Goal: Task Accomplishment & Management: Manage account settings

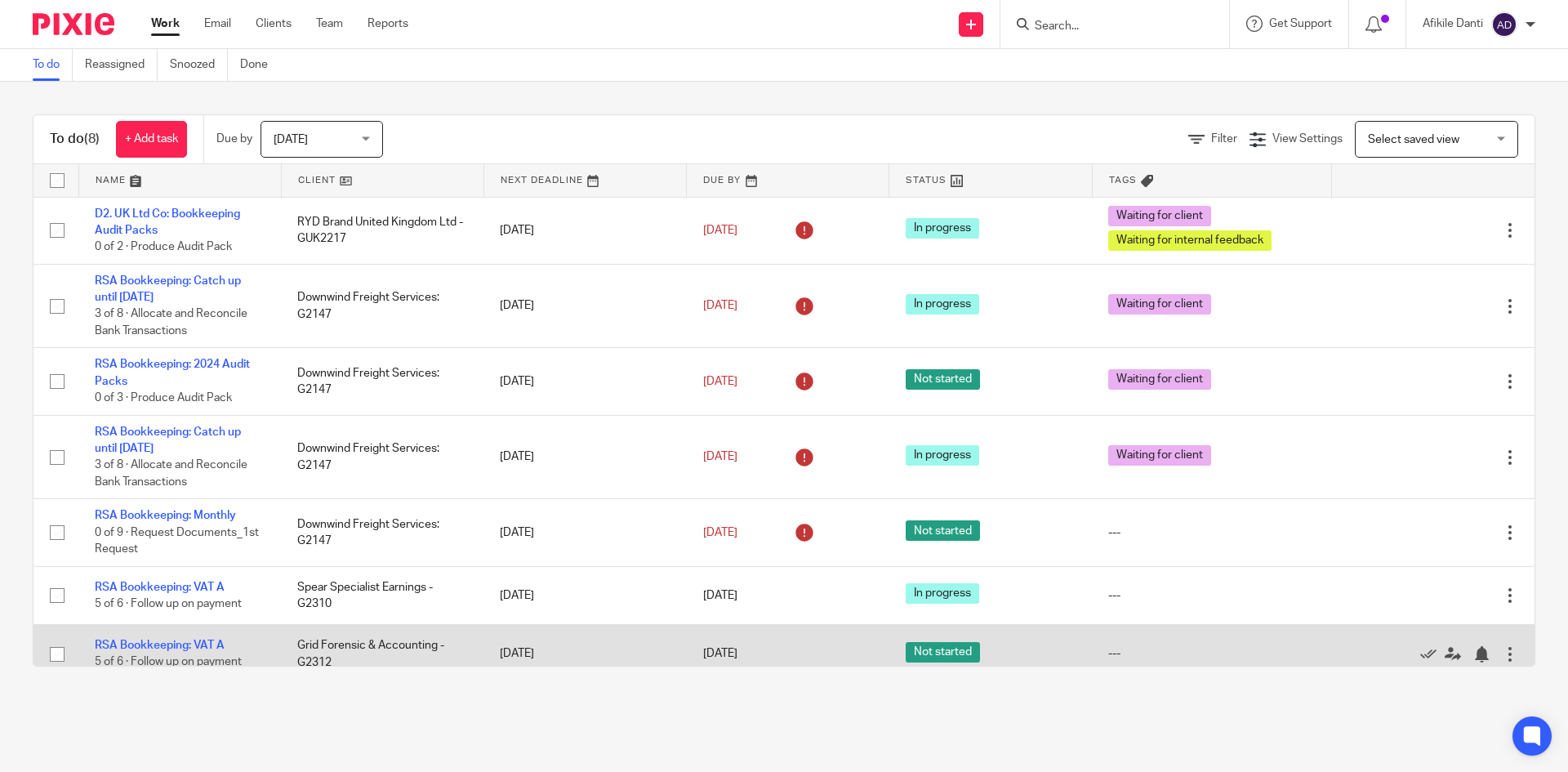
scroll to position [84, 0]
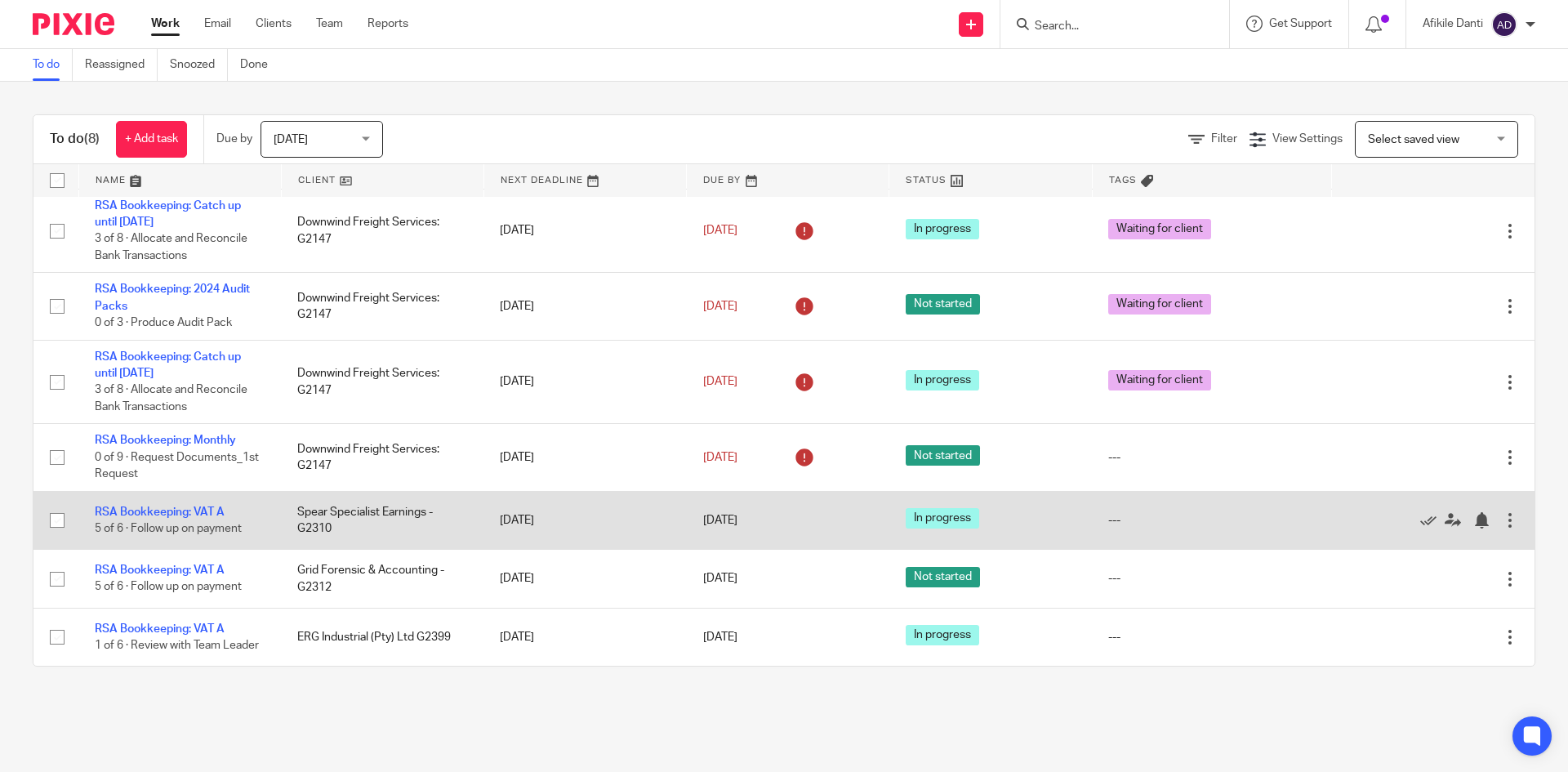
drag, startPoint x: 193, startPoint y: 502, endPoint x: 578, endPoint y: 499, distance: 385.0
click at [193, 506] on link "RSA Bookkeeping: VAT A" at bounding box center [160, 512] width 130 height 12
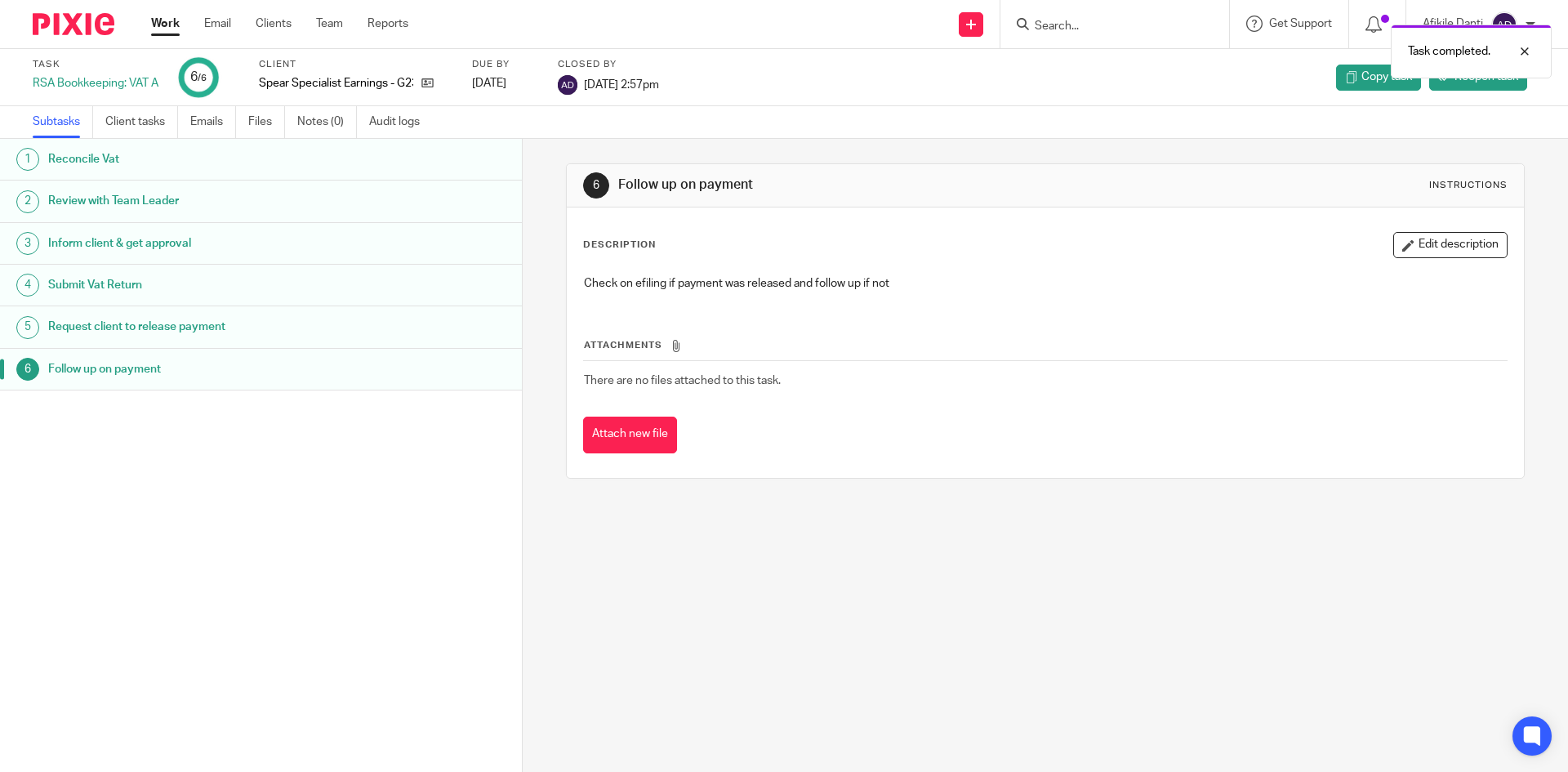
drag, startPoint x: 157, startPoint y: 17, endPoint x: 371, endPoint y: 0, distance: 214.7
click at [157, 17] on link "Work" at bounding box center [165, 24] width 28 height 17
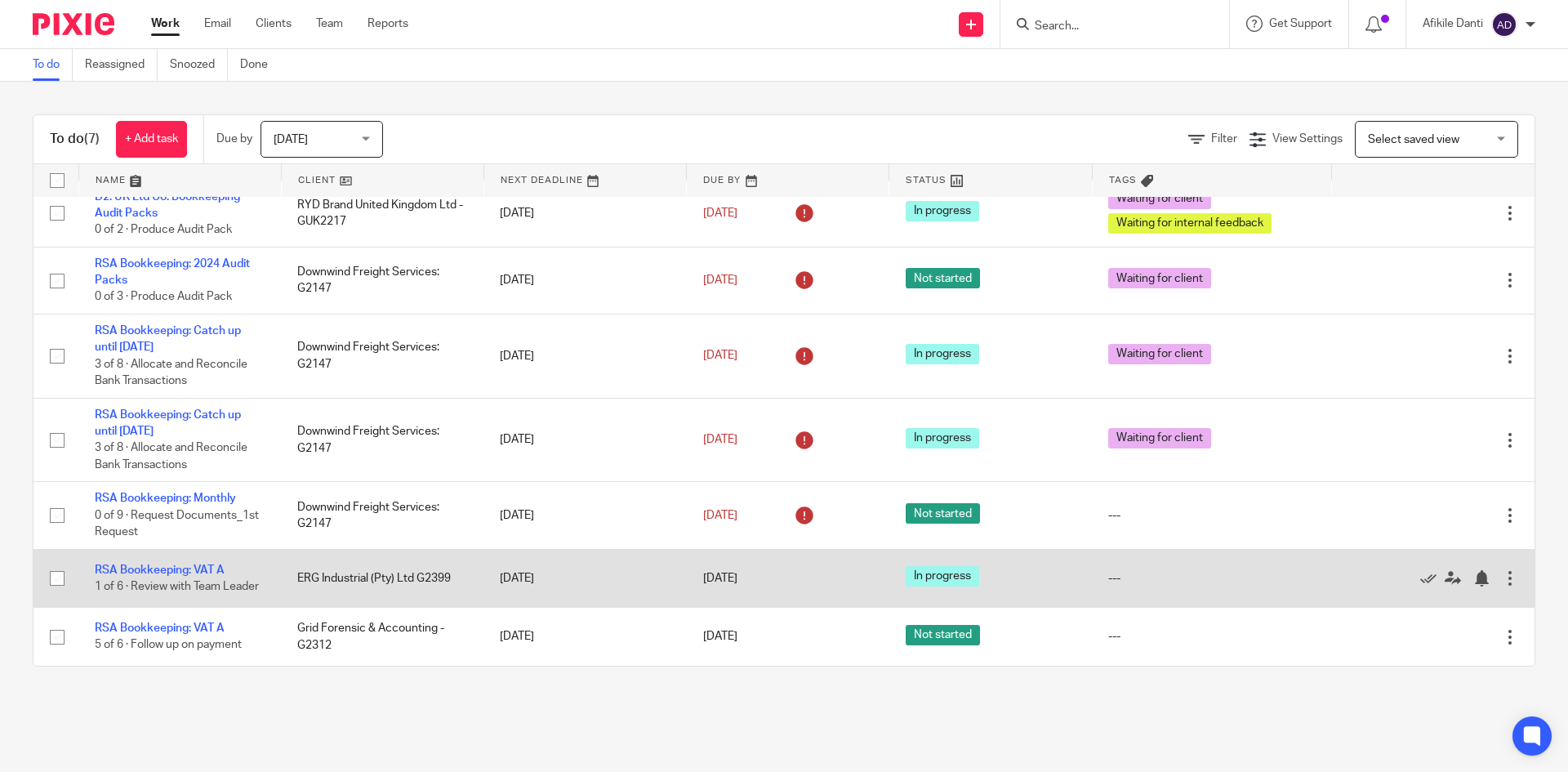
scroll to position [26, 0]
click at [170, 564] on link "RSA Bookkeeping: VAT A" at bounding box center [160, 570] width 130 height 12
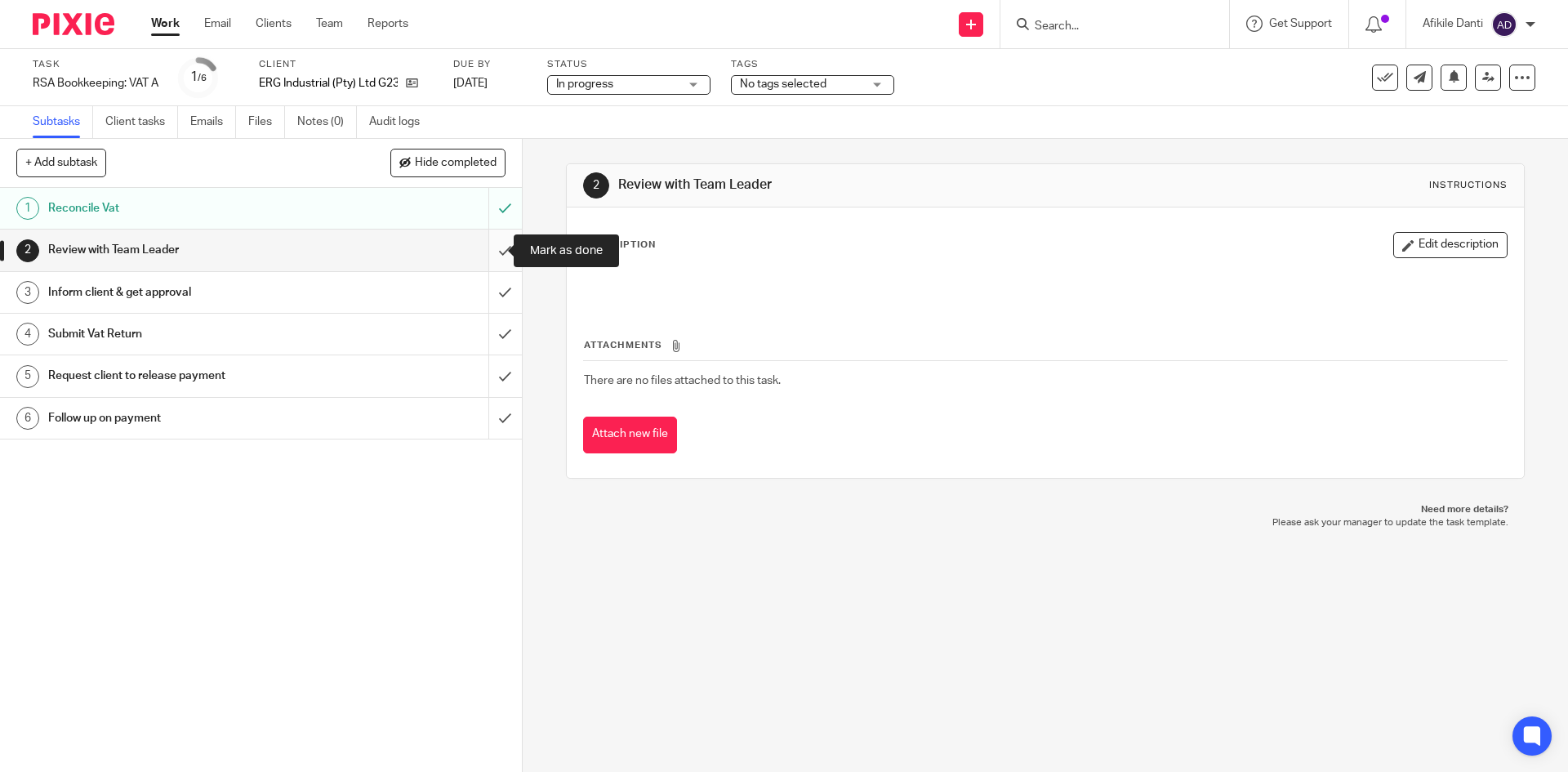
click at [479, 248] on input "submit" at bounding box center [261, 249] width 522 height 41
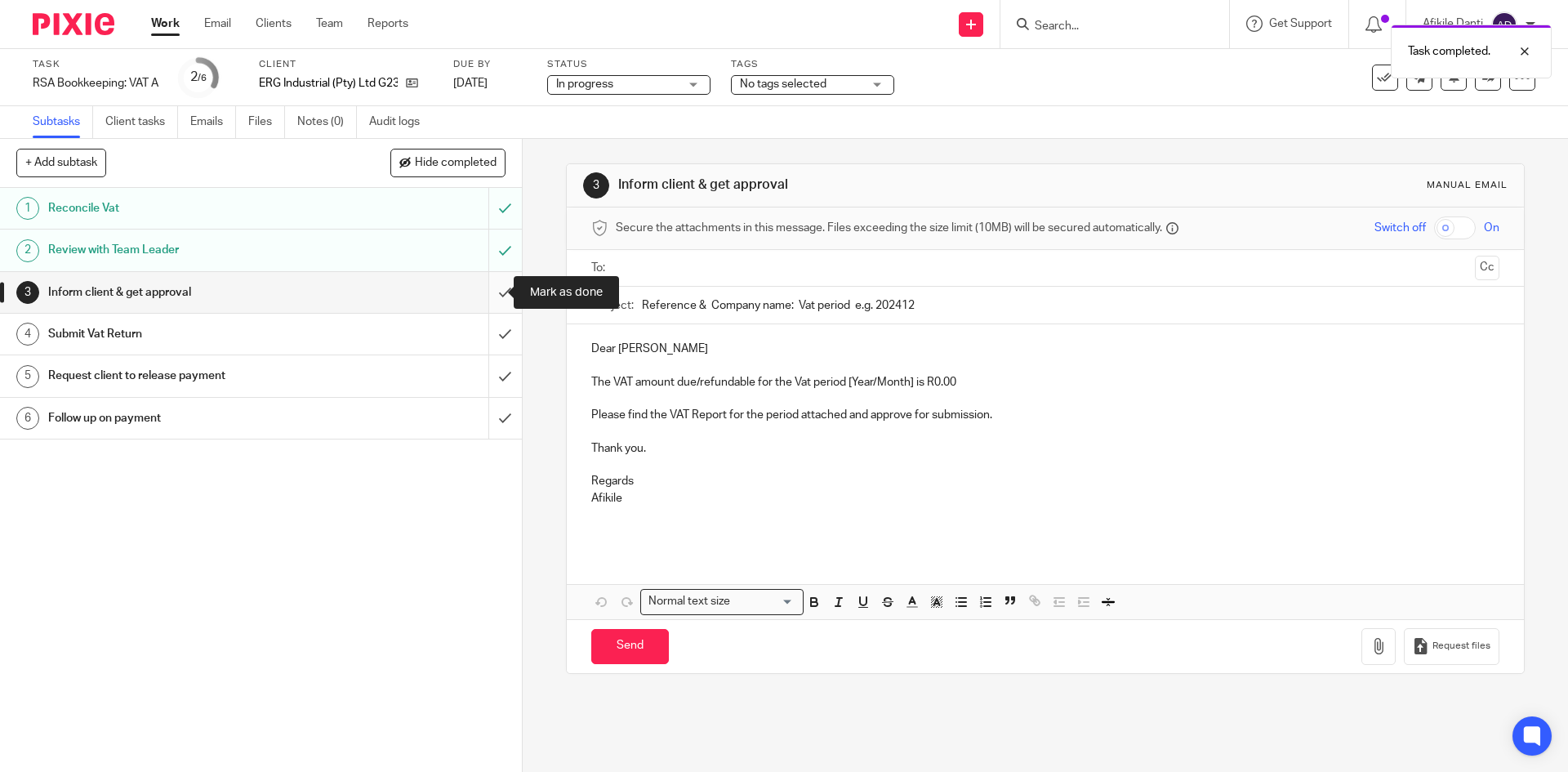
click at [490, 291] on input "submit" at bounding box center [261, 292] width 522 height 41
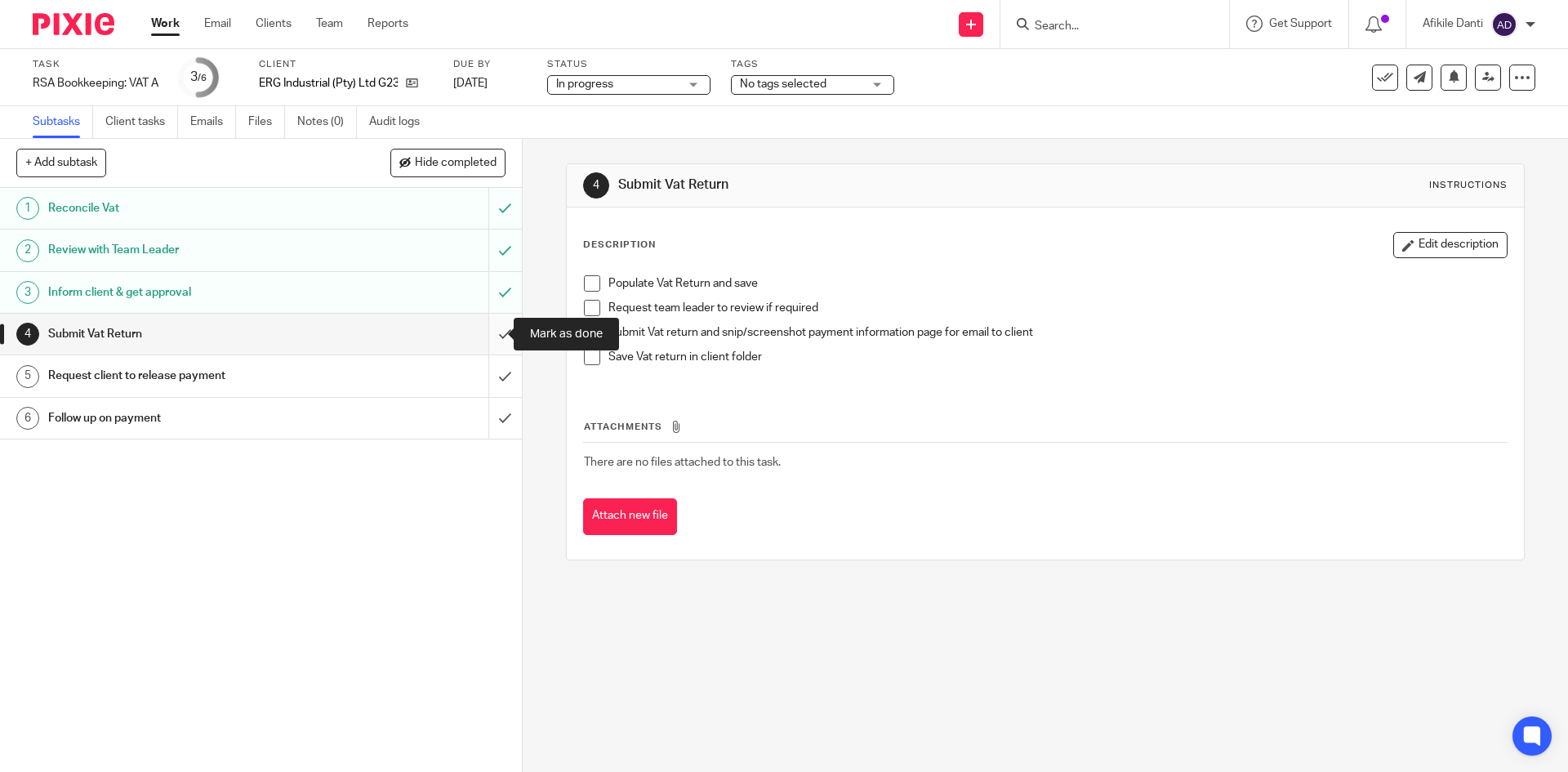
click at [490, 339] on input "submit" at bounding box center [261, 333] width 522 height 41
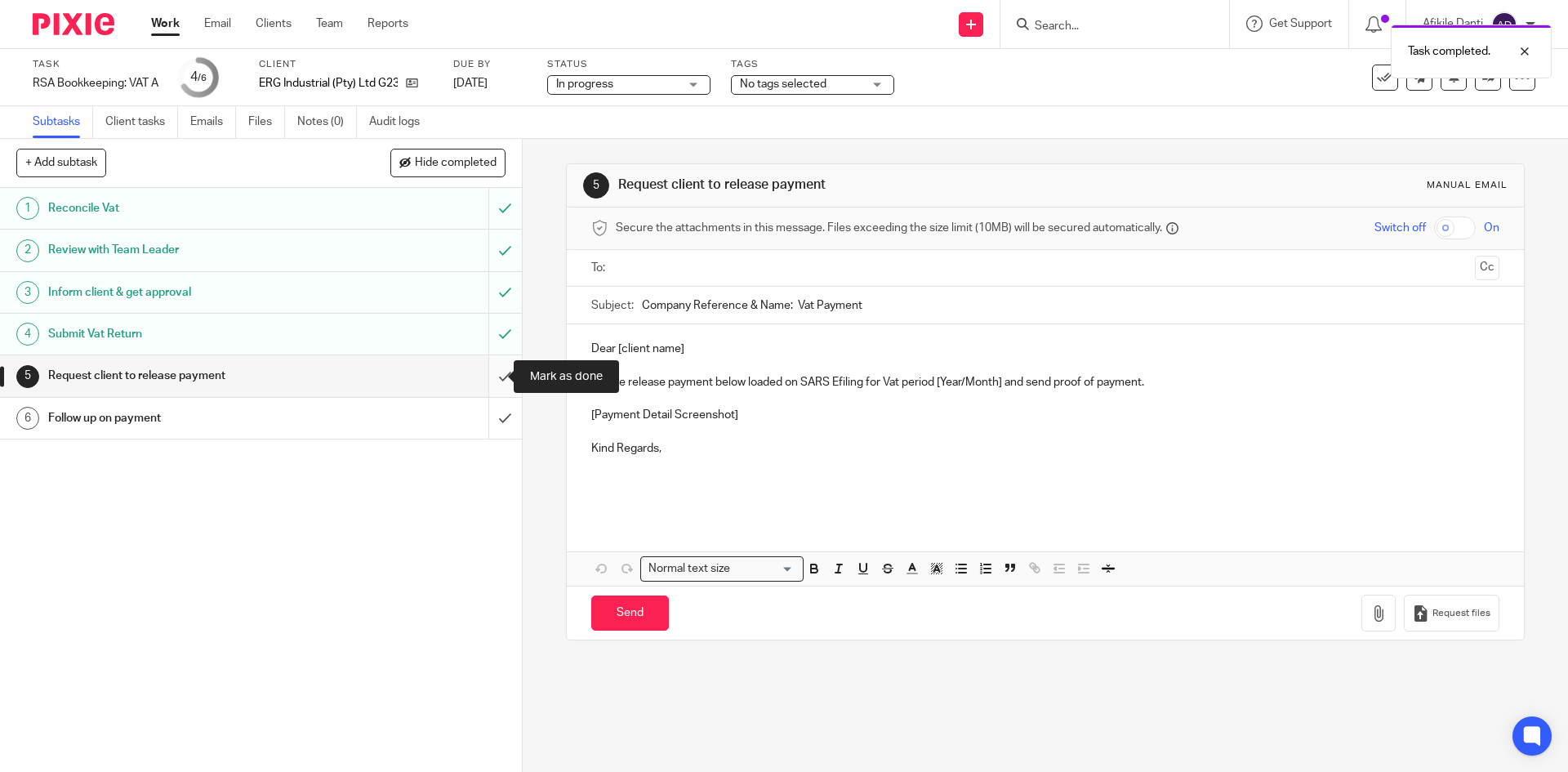
click at [476, 390] on input "submit" at bounding box center [261, 375] width 522 height 41
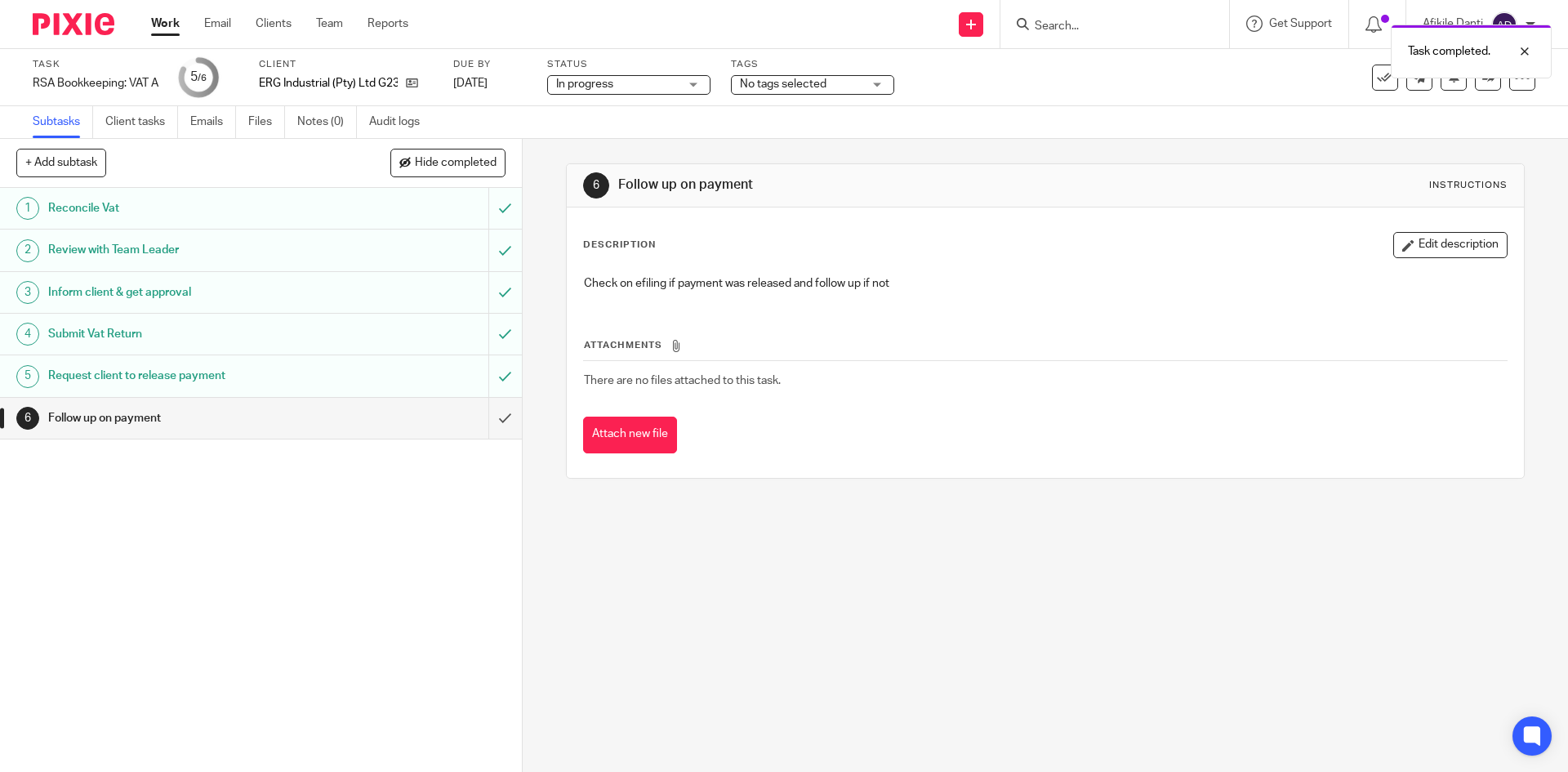
click at [164, 24] on link "Work" at bounding box center [165, 24] width 28 height 17
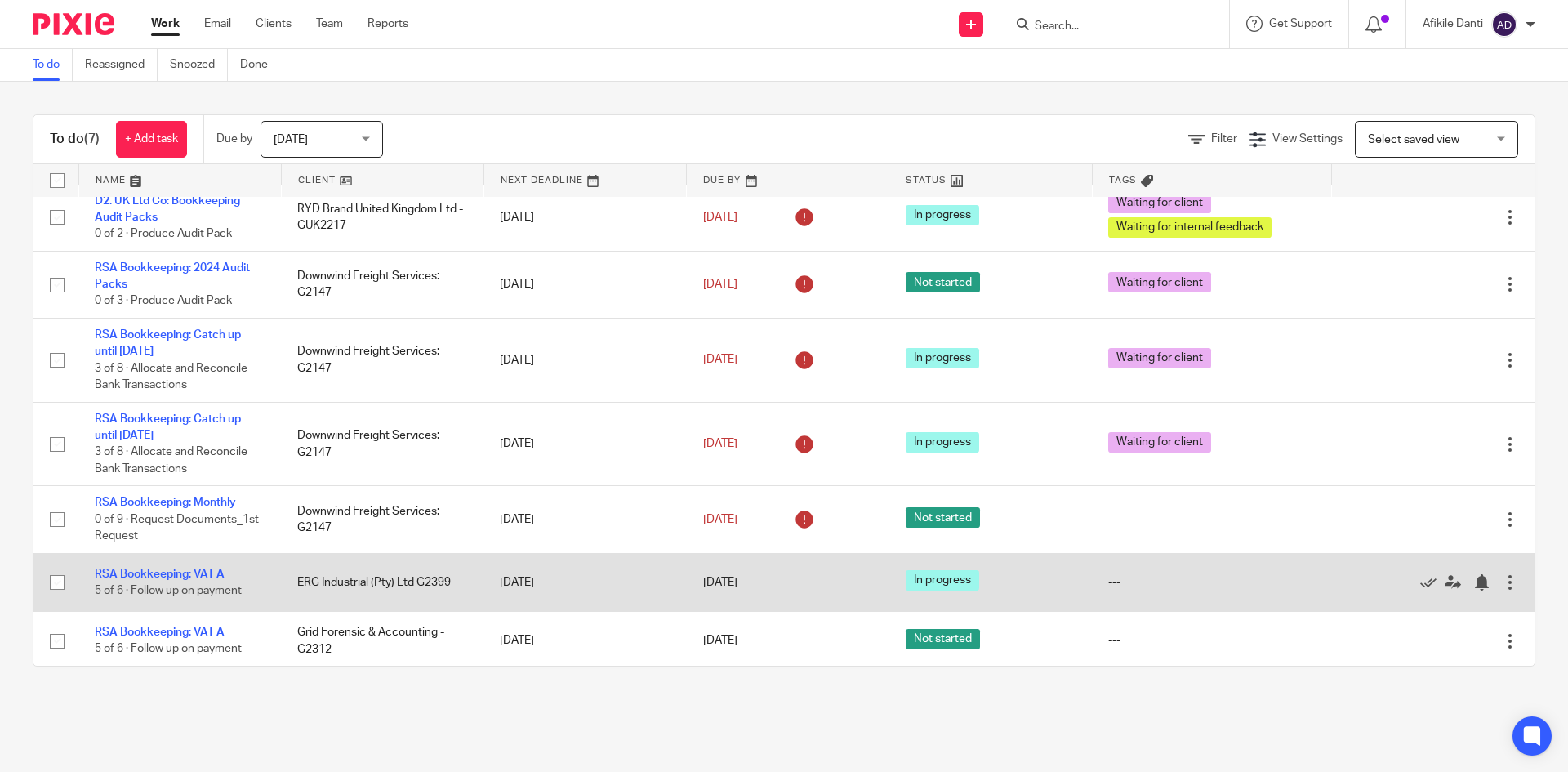
scroll to position [18, 0]
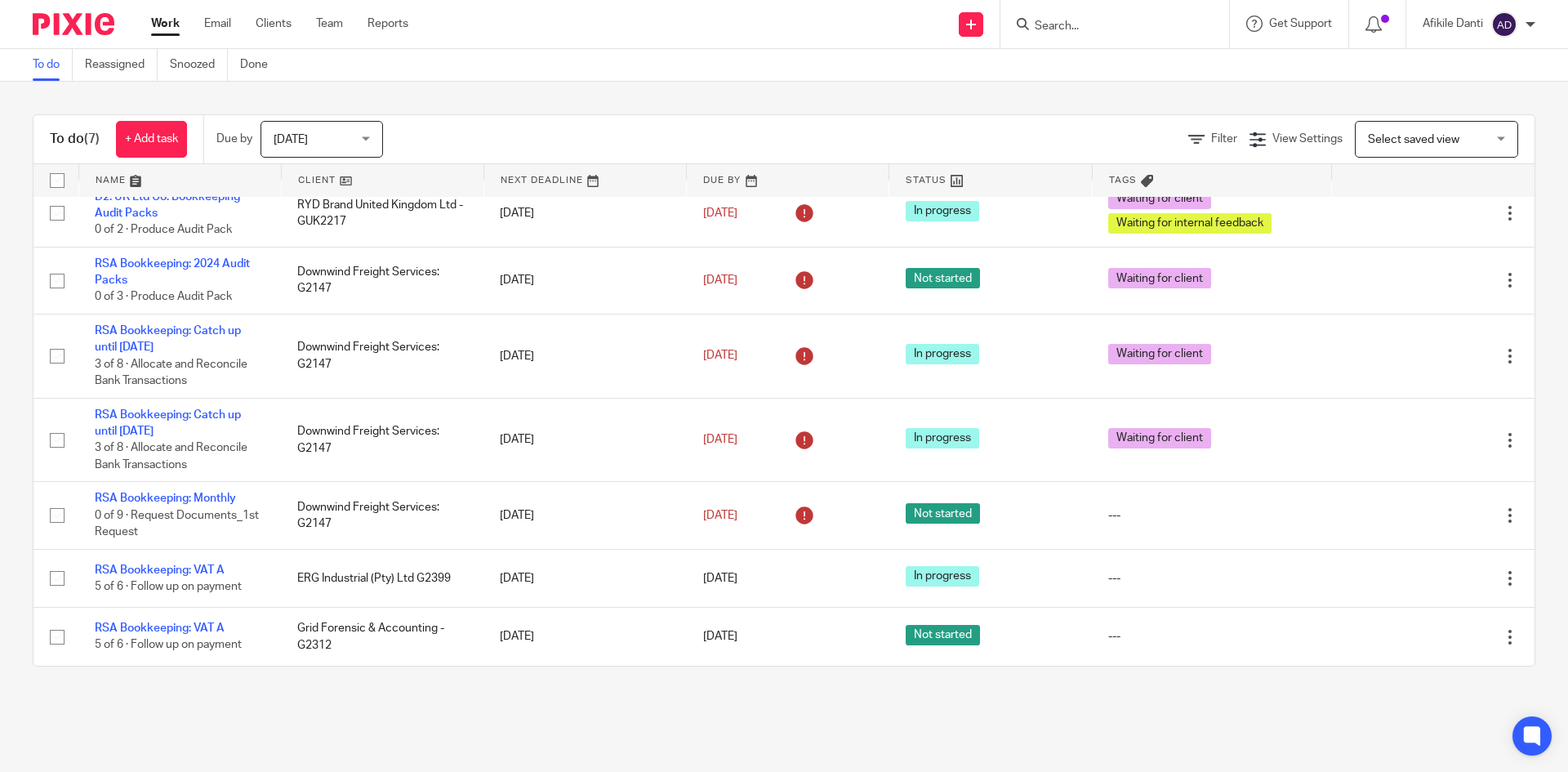
click at [366, 138] on div "[DATE] [DATE]" at bounding box center [321, 139] width 123 height 37
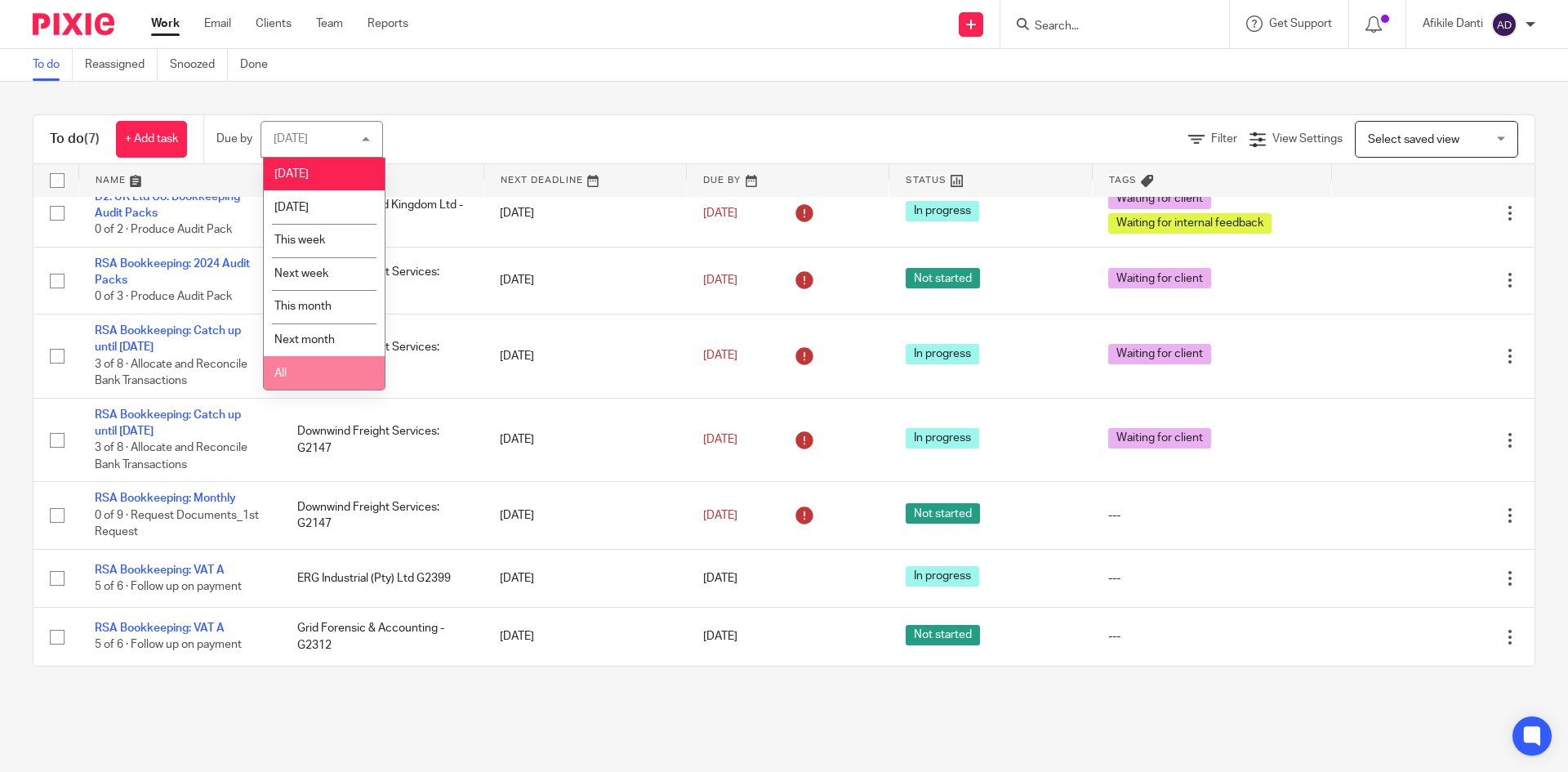
click at [303, 377] on li "All" at bounding box center [323, 373] width 121 height 33
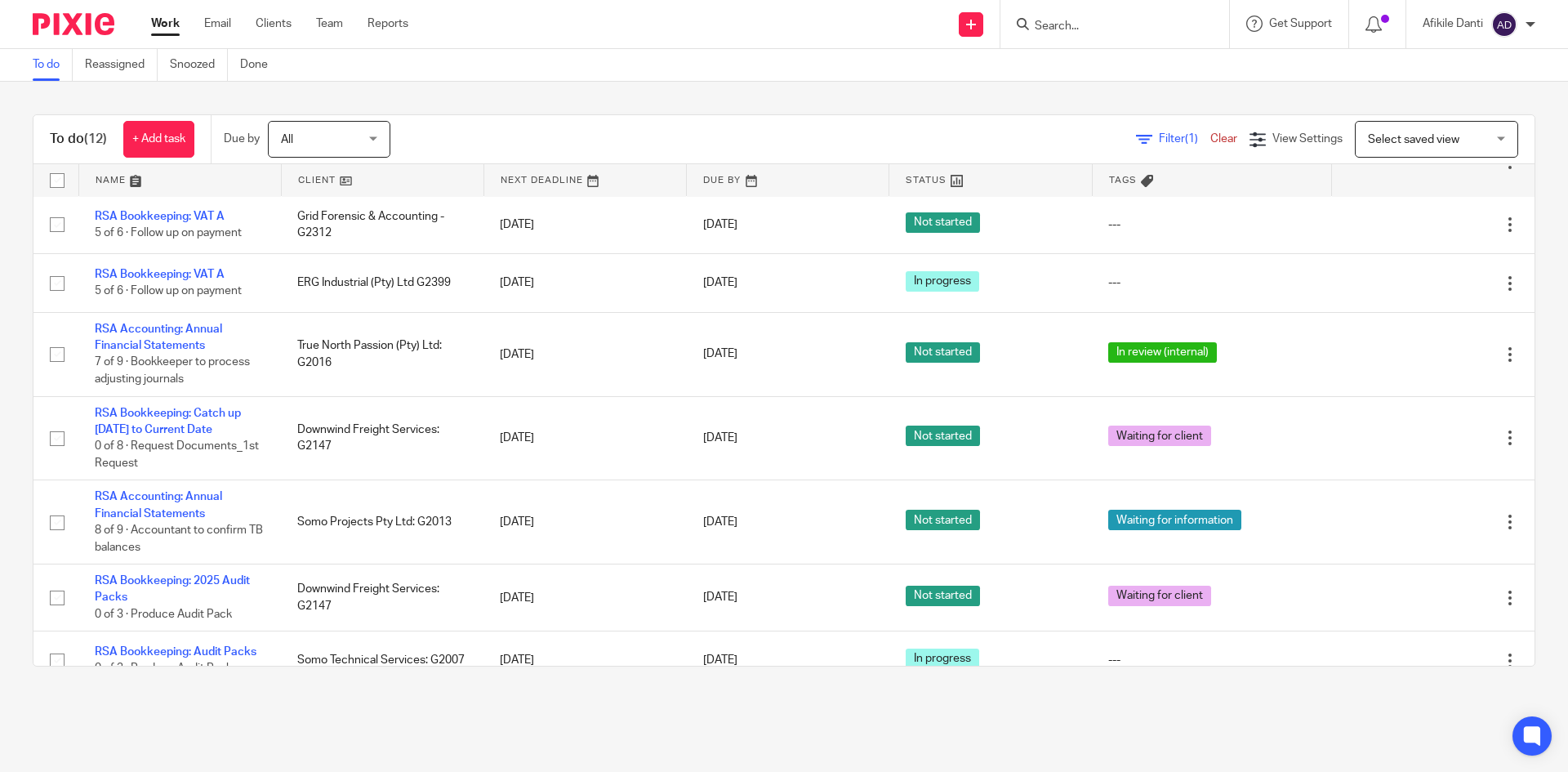
scroll to position [394, 0]
